Goal: Task Accomplishment & Management: Use online tool/utility

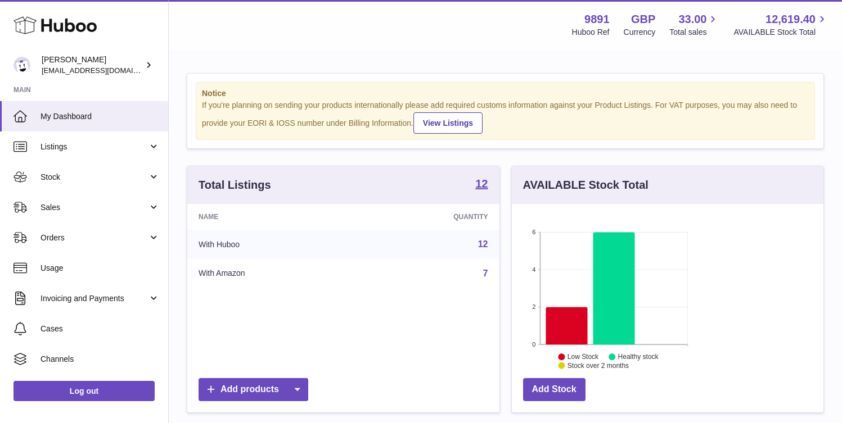
scroll to position [175, 204]
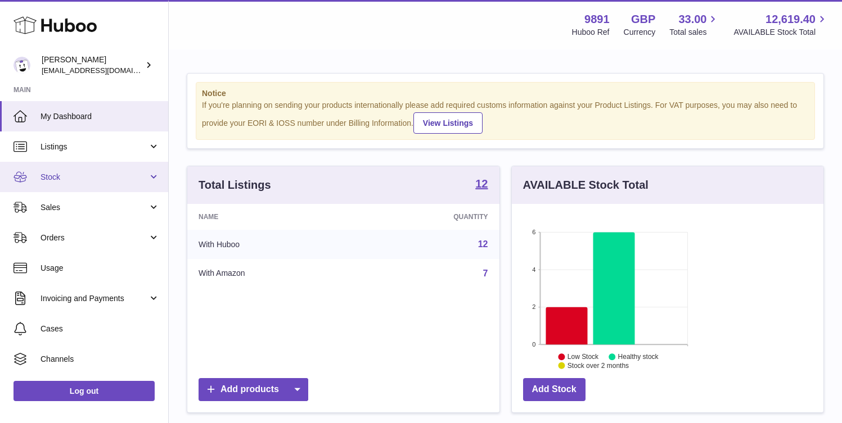
click at [73, 183] on link "Stock" at bounding box center [84, 177] width 168 height 30
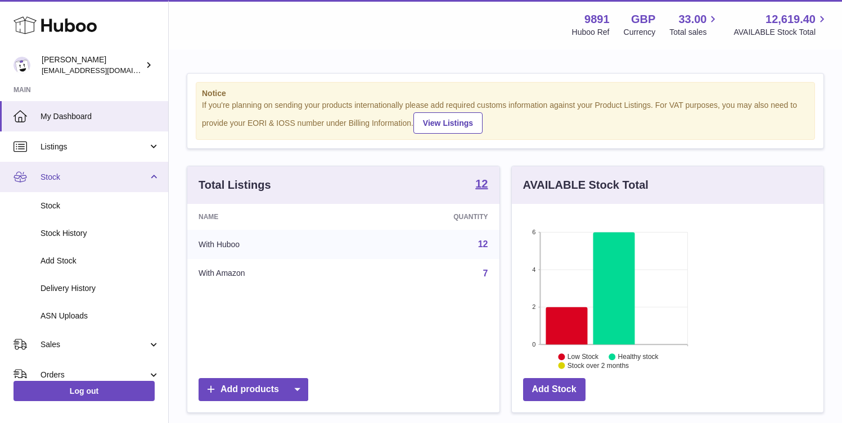
click at [73, 183] on link "Stock" at bounding box center [84, 177] width 168 height 30
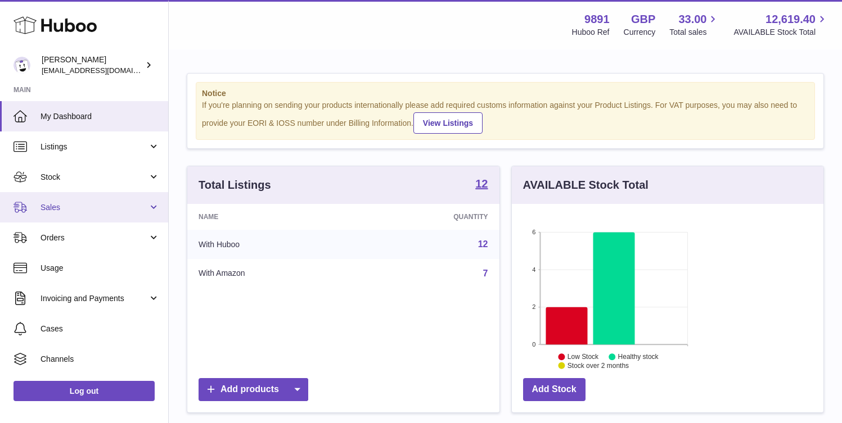
click at [109, 207] on span "Sales" at bounding box center [93, 207] width 107 height 11
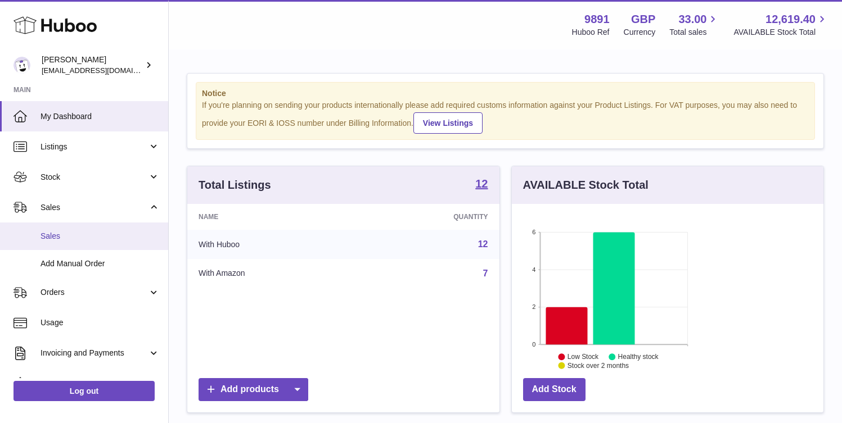
click at [87, 245] on link "Sales" at bounding box center [84, 237] width 168 height 28
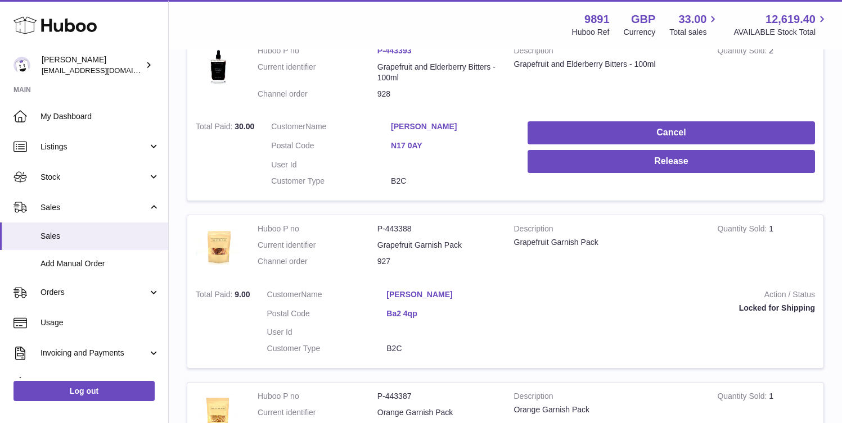
scroll to position [230, 0]
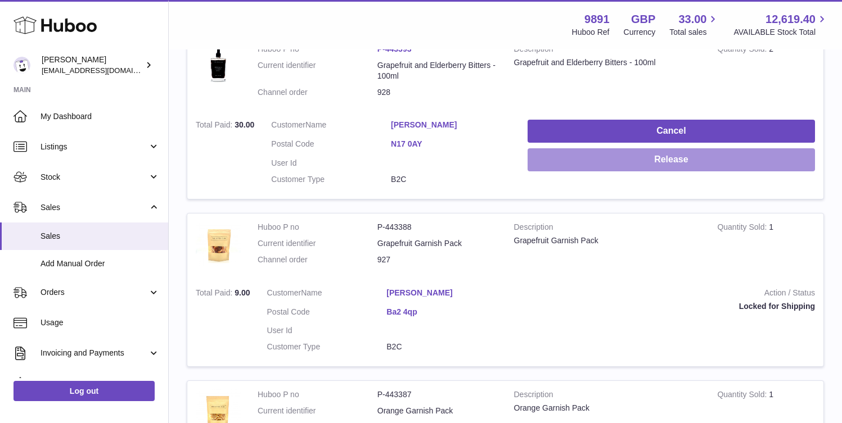
click at [785, 148] on button "Release" at bounding box center [670, 159] width 287 height 23
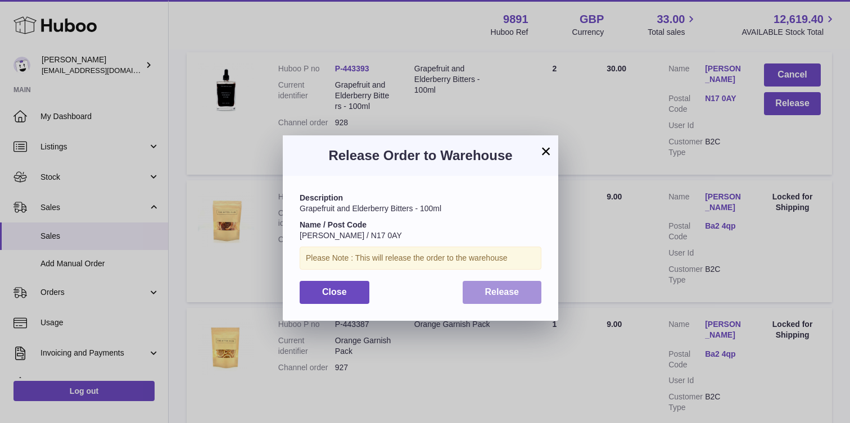
click at [519, 287] on button "Release" at bounding box center [502, 292] width 79 height 23
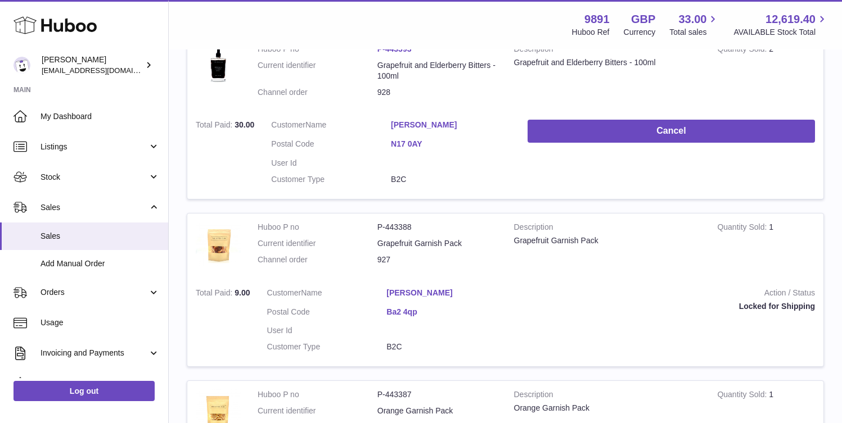
scroll to position [0, 0]
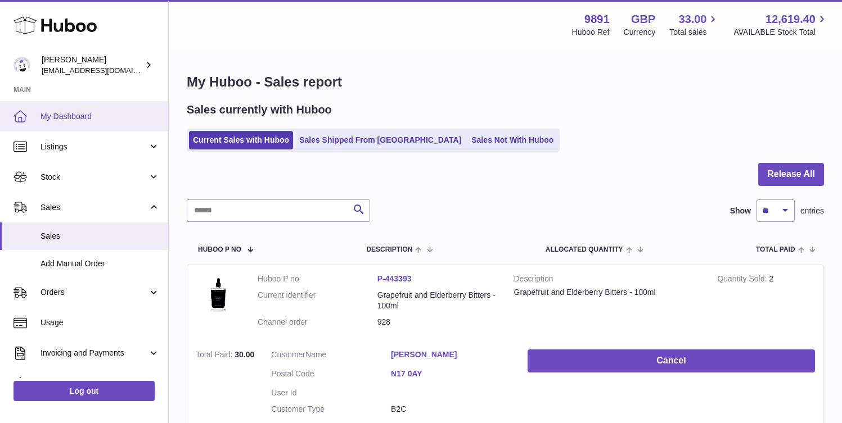
click at [94, 110] on link "My Dashboard" at bounding box center [84, 116] width 168 height 30
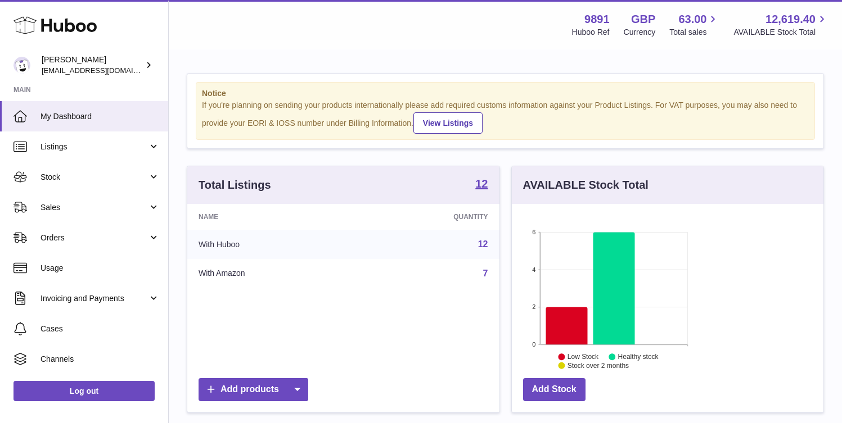
scroll to position [175, 204]
